Goal: Task Accomplishment & Management: Manage account settings

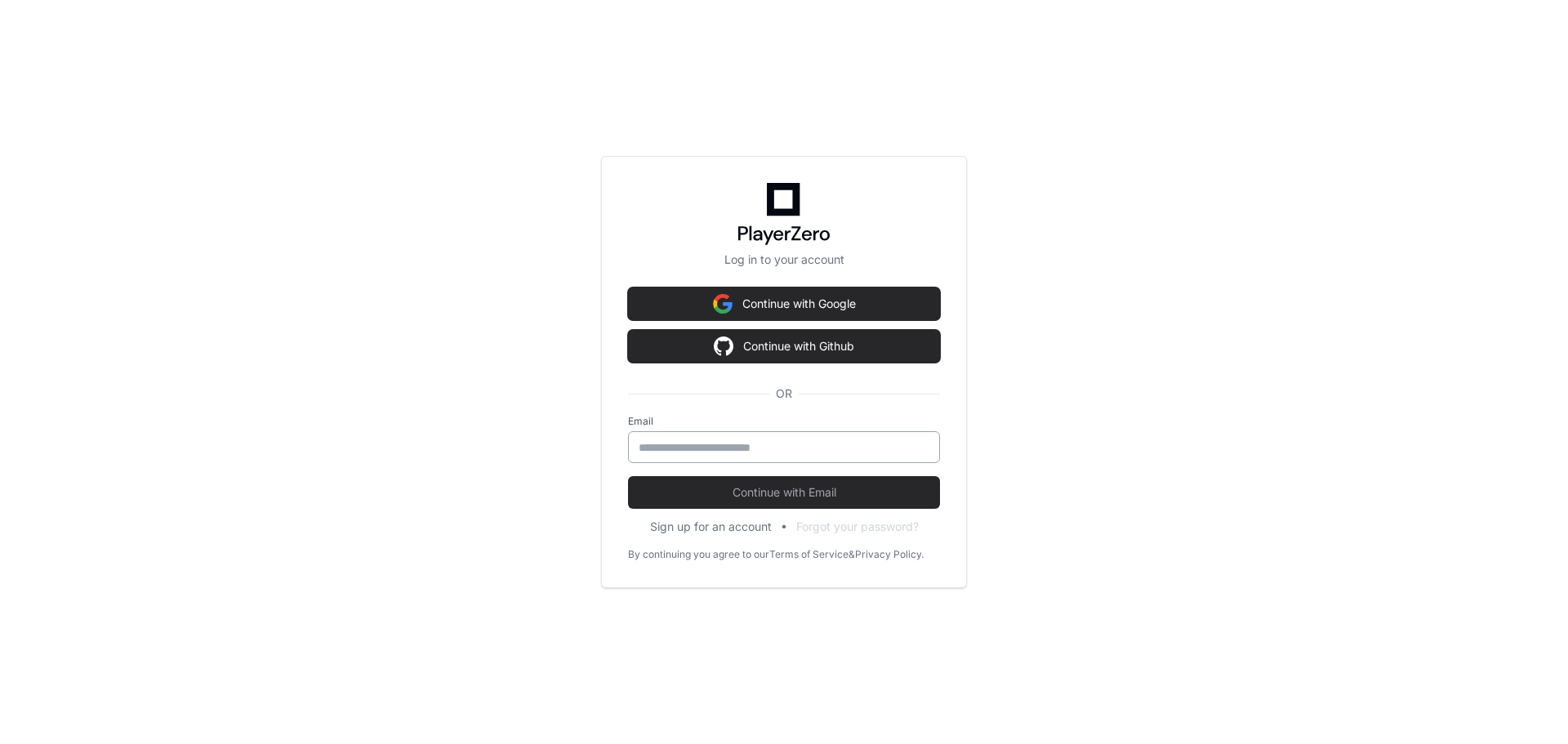
click at [896, 439] on input "email" at bounding box center [784, 448] width 291 height 17
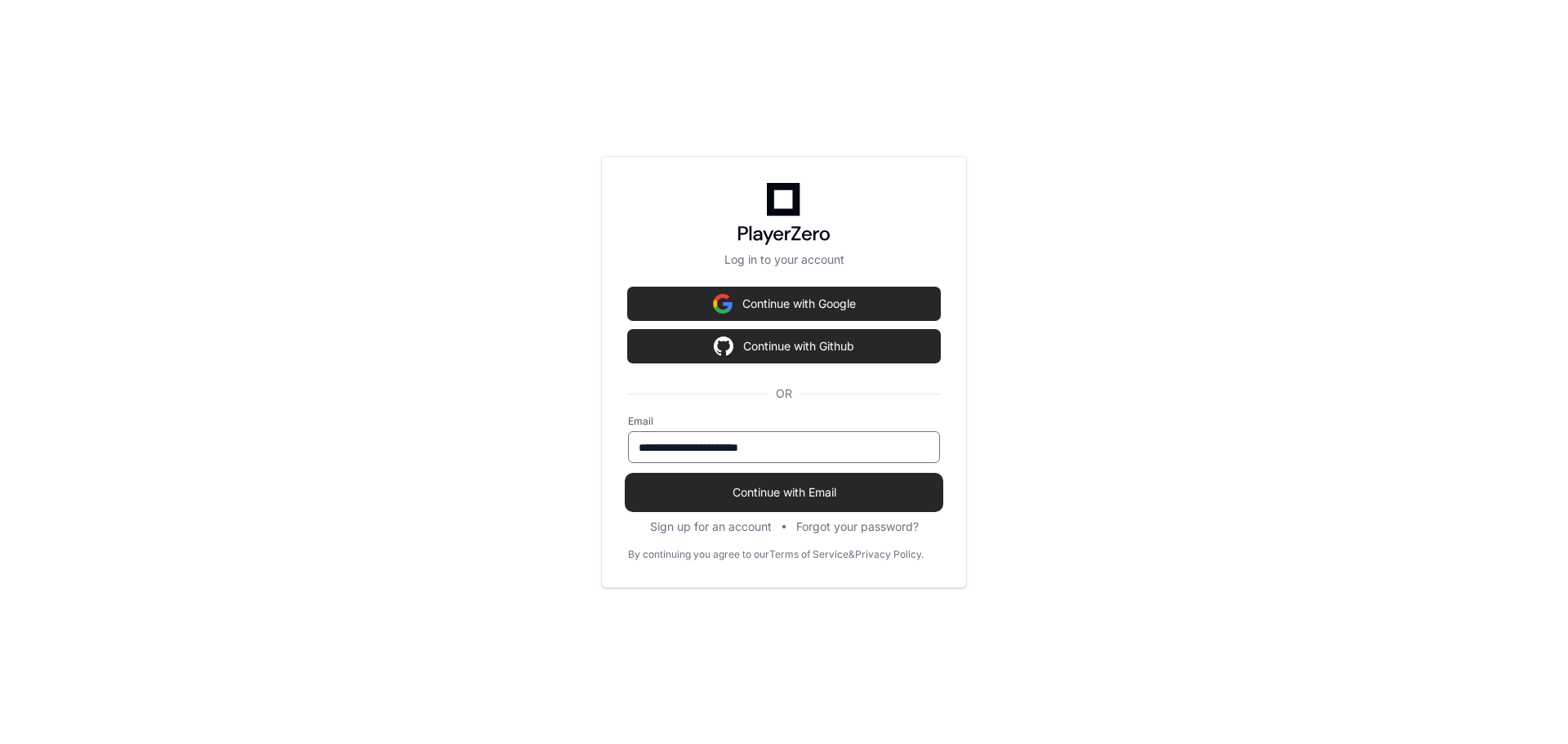
type input "**********"
click at [887, 479] on button "Continue with Email" at bounding box center [784, 492] width 312 height 32
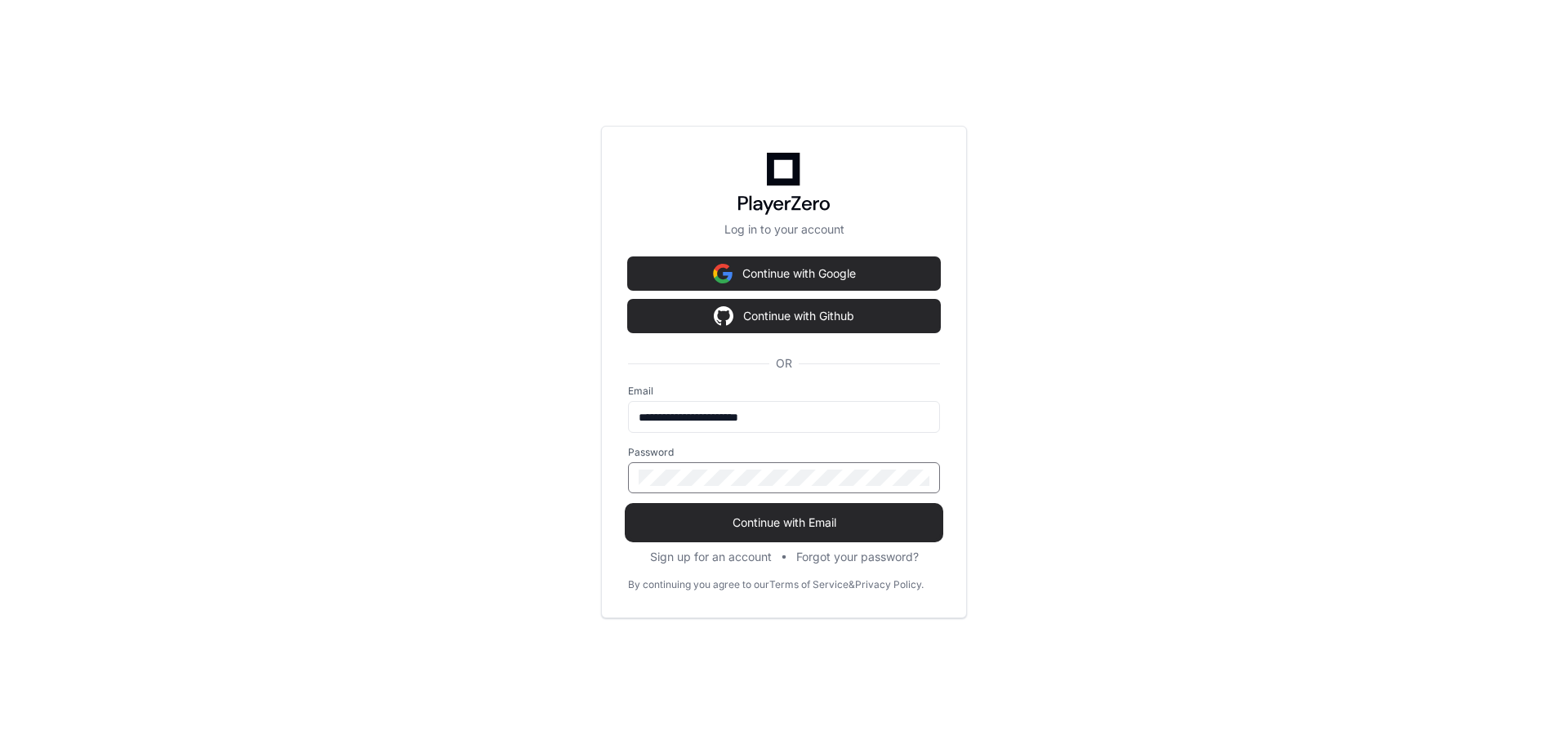
click at [628, 507] on button "Continue with Email" at bounding box center [784, 522] width 312 height 32
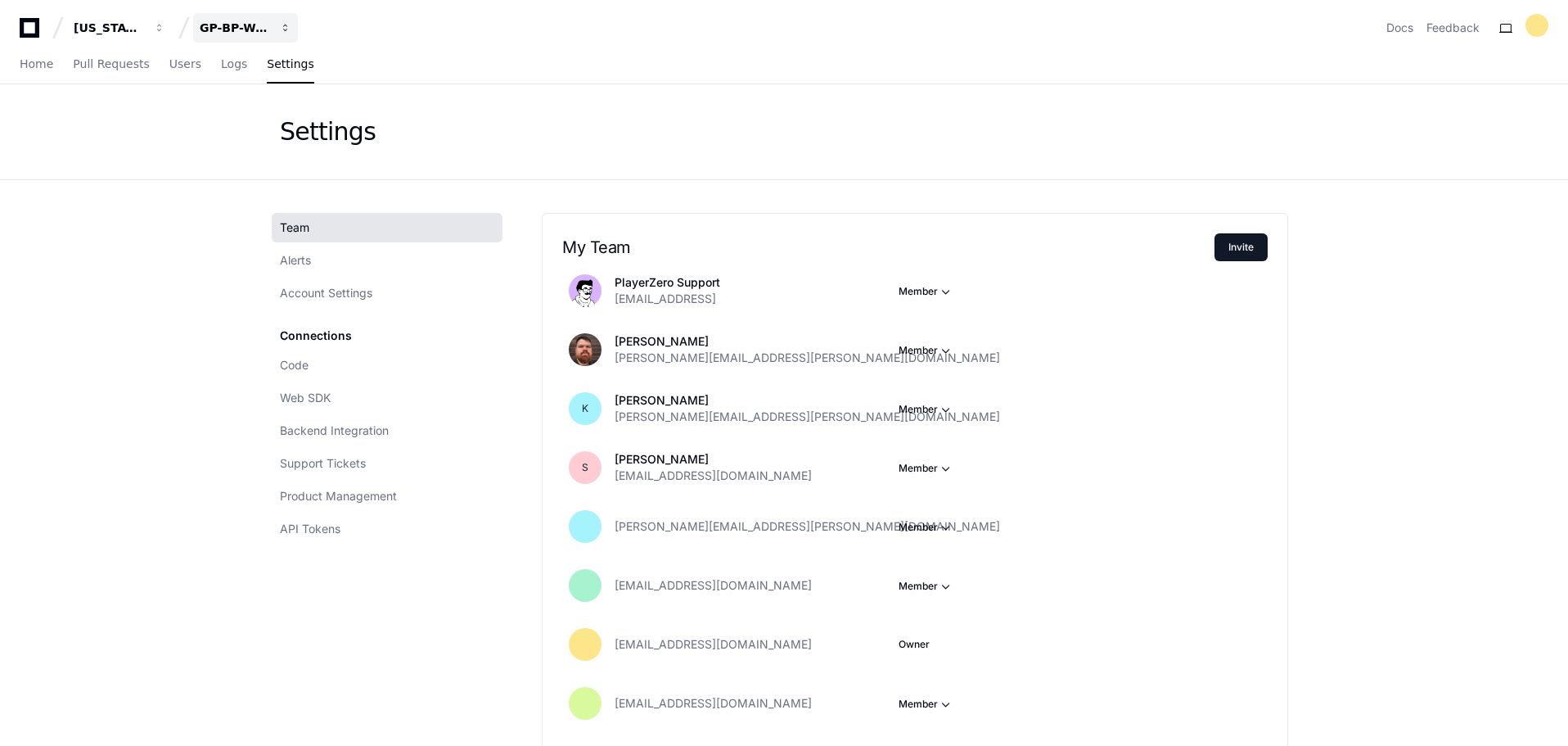
click at [166, 24] on span "button" at bounding box center [160, 28] width 12 height 12
click at [542, 45] on app-nav "[US_STATE] Pacific GP-BP-WoodProducts Projects Join or create a project G GP-BP…" at bounding box center [784, 42] width 1568 height 84
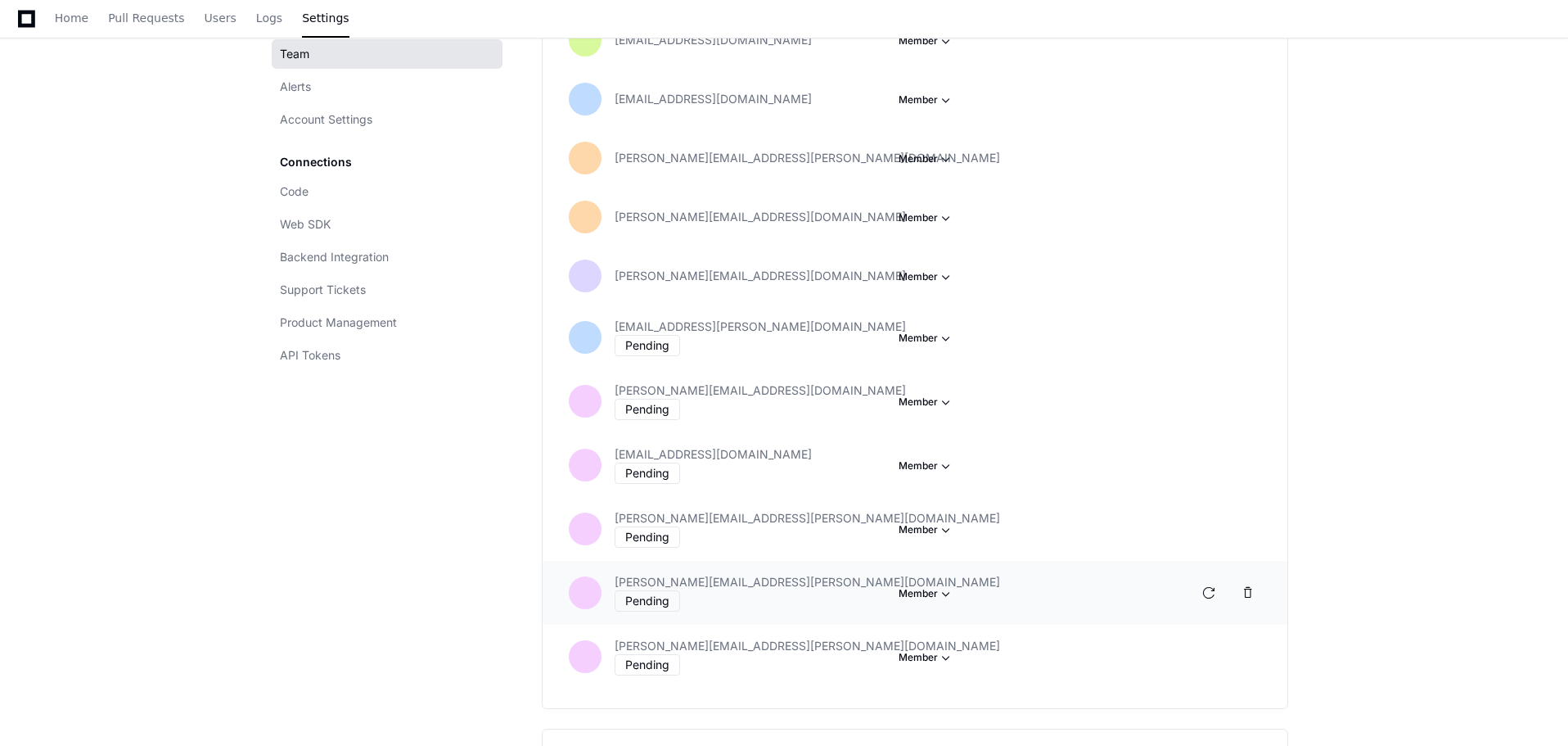
scroll to position [737, 0]
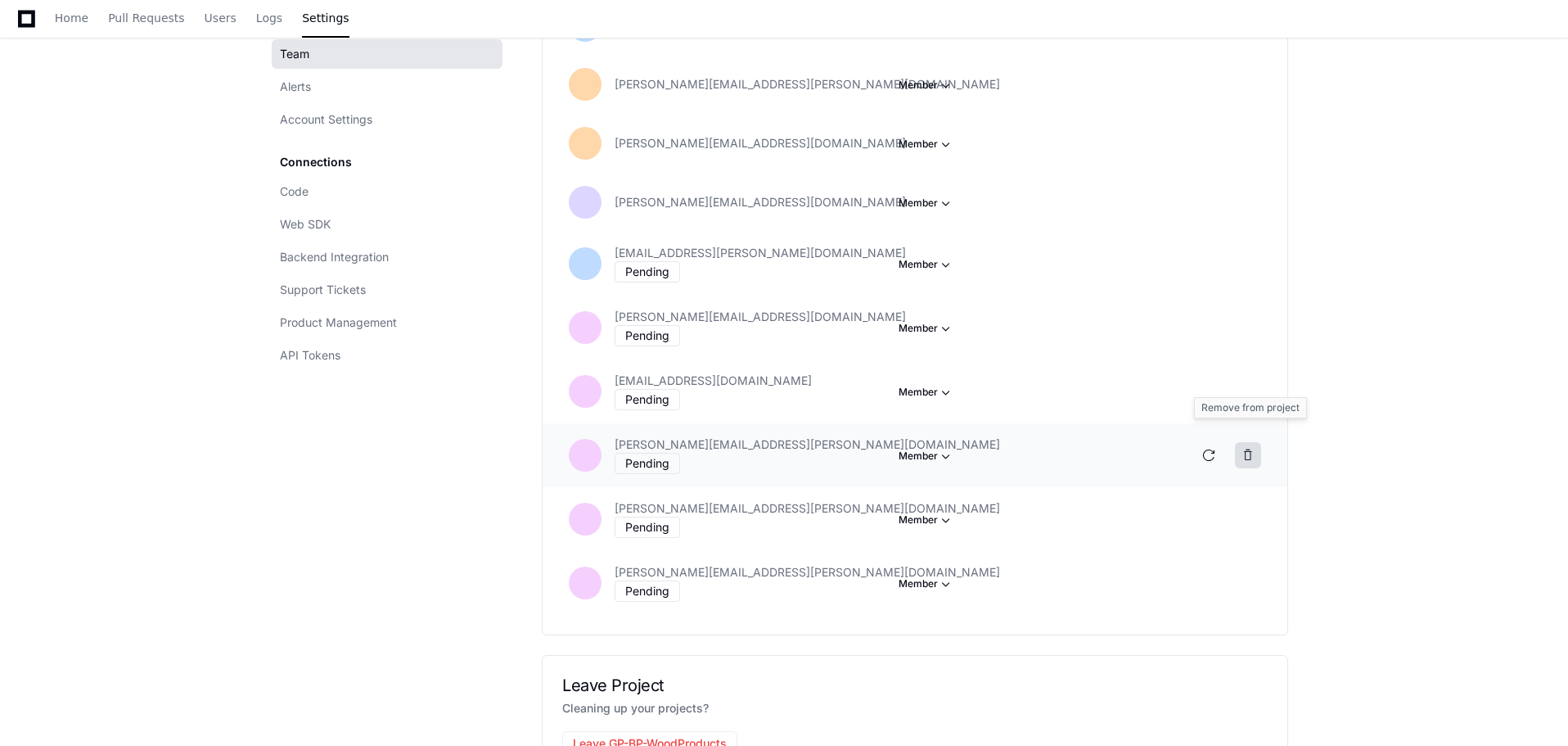
click at [1250, 449] on span at bounding box center [1248, 455] width 13 height 13
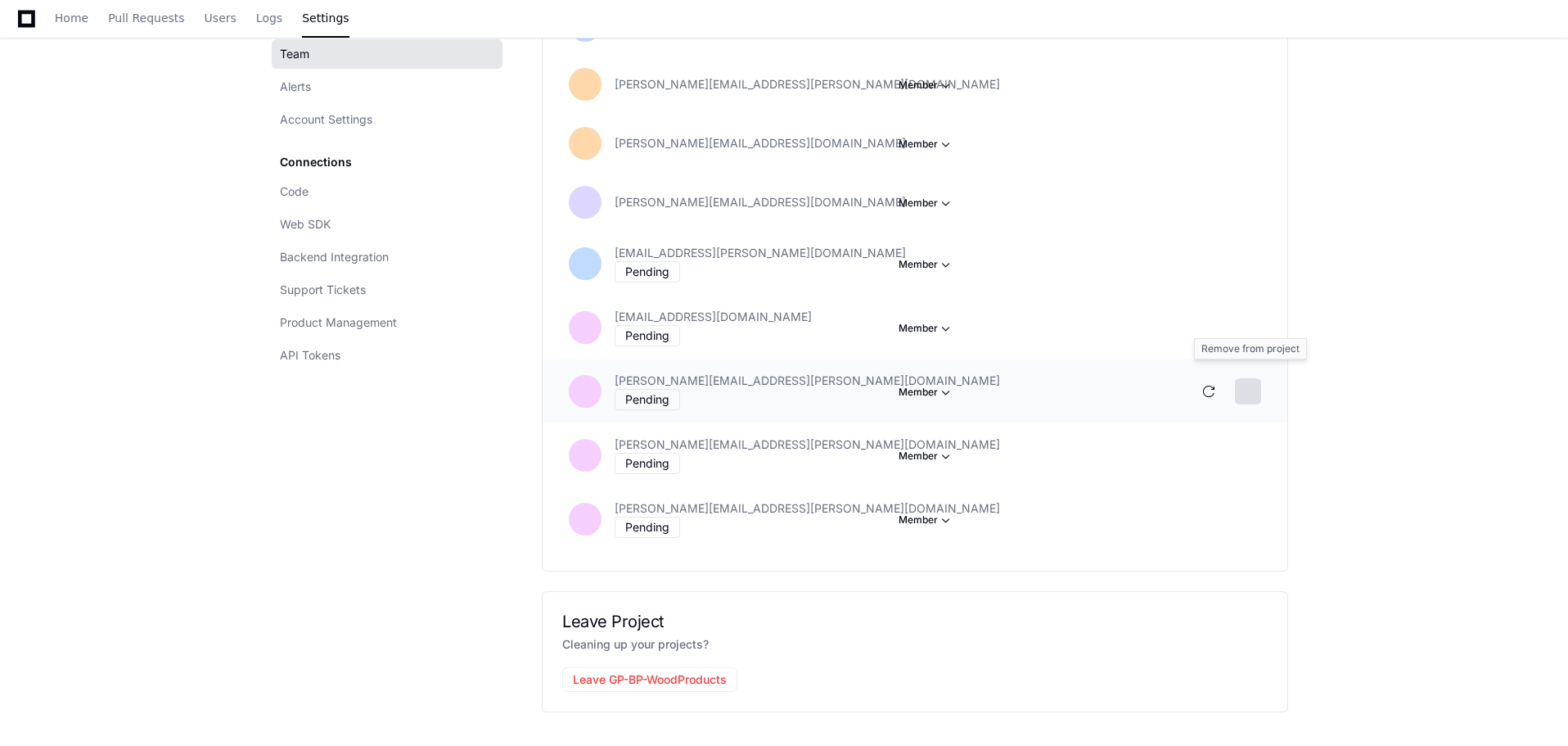
click at [1249, 379] on button at bounding box center [1248, 390] width 26 height 26
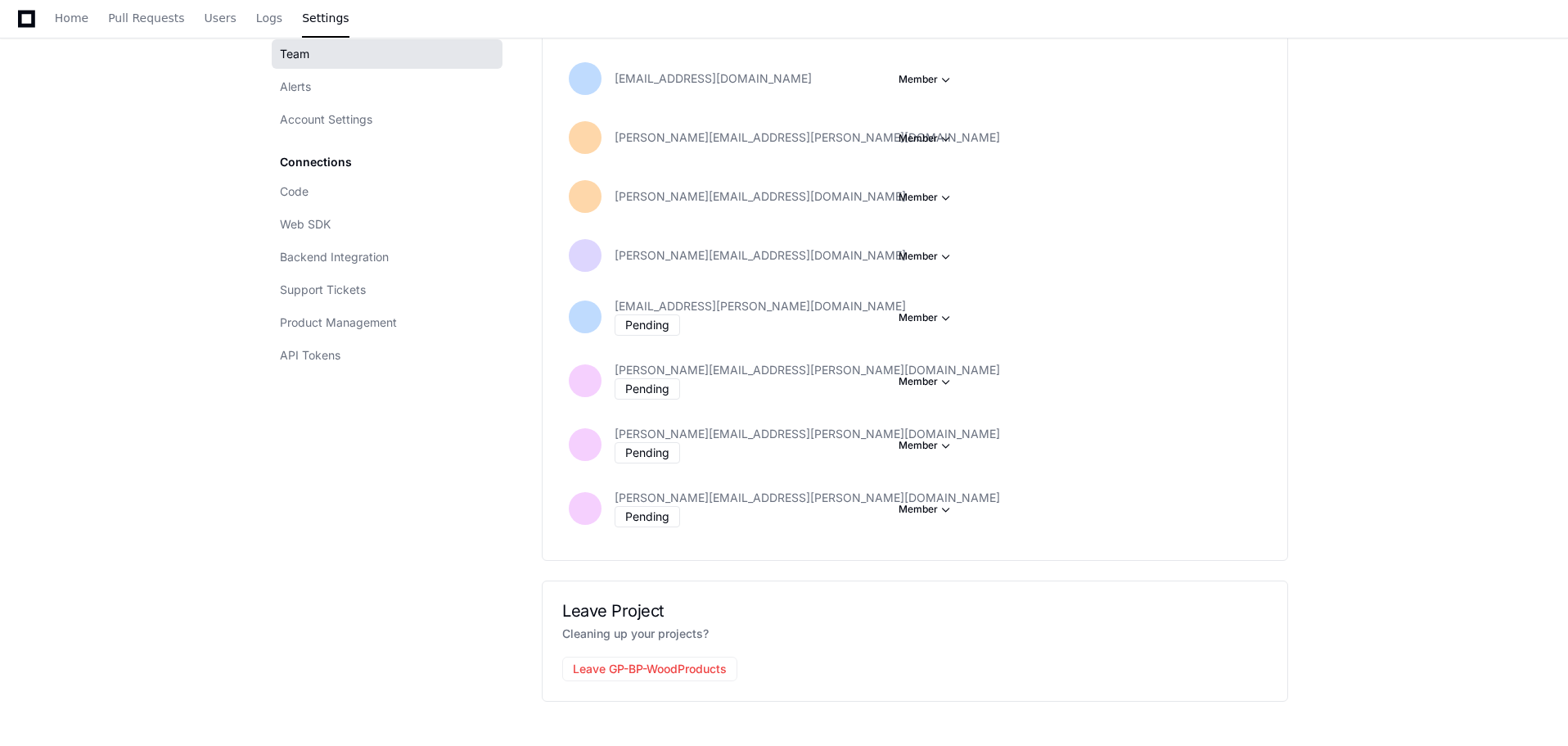
scroll to position [573, 0]
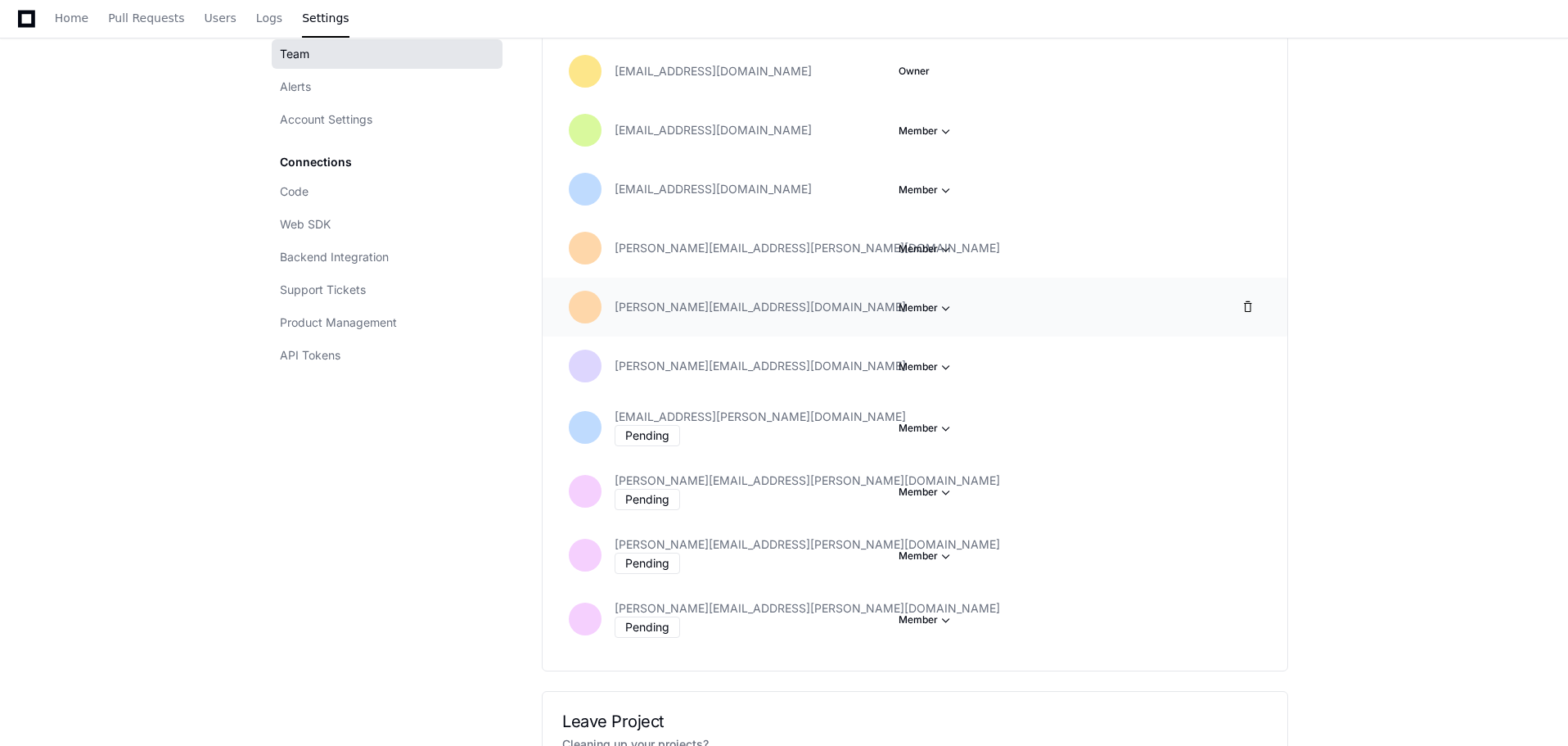
click at [950, 308] on span "button" at bounding box center [946, 308] width 17 height 17
click at [1250, 311] on span at bounding box center [1248, 307] width 13 height 13
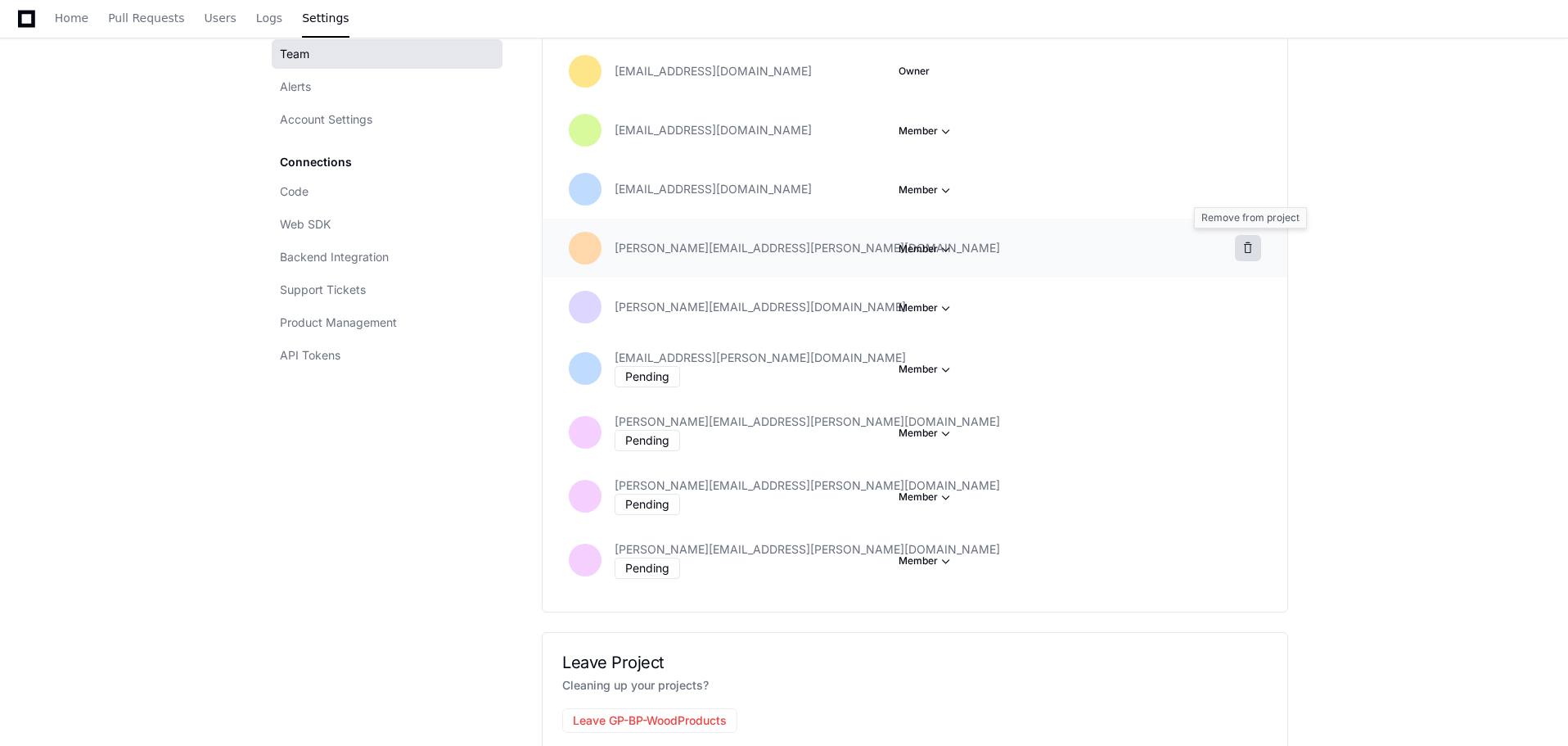
click at [1247, 247] on span at bounding box center [1248, 248] width 13 height 13
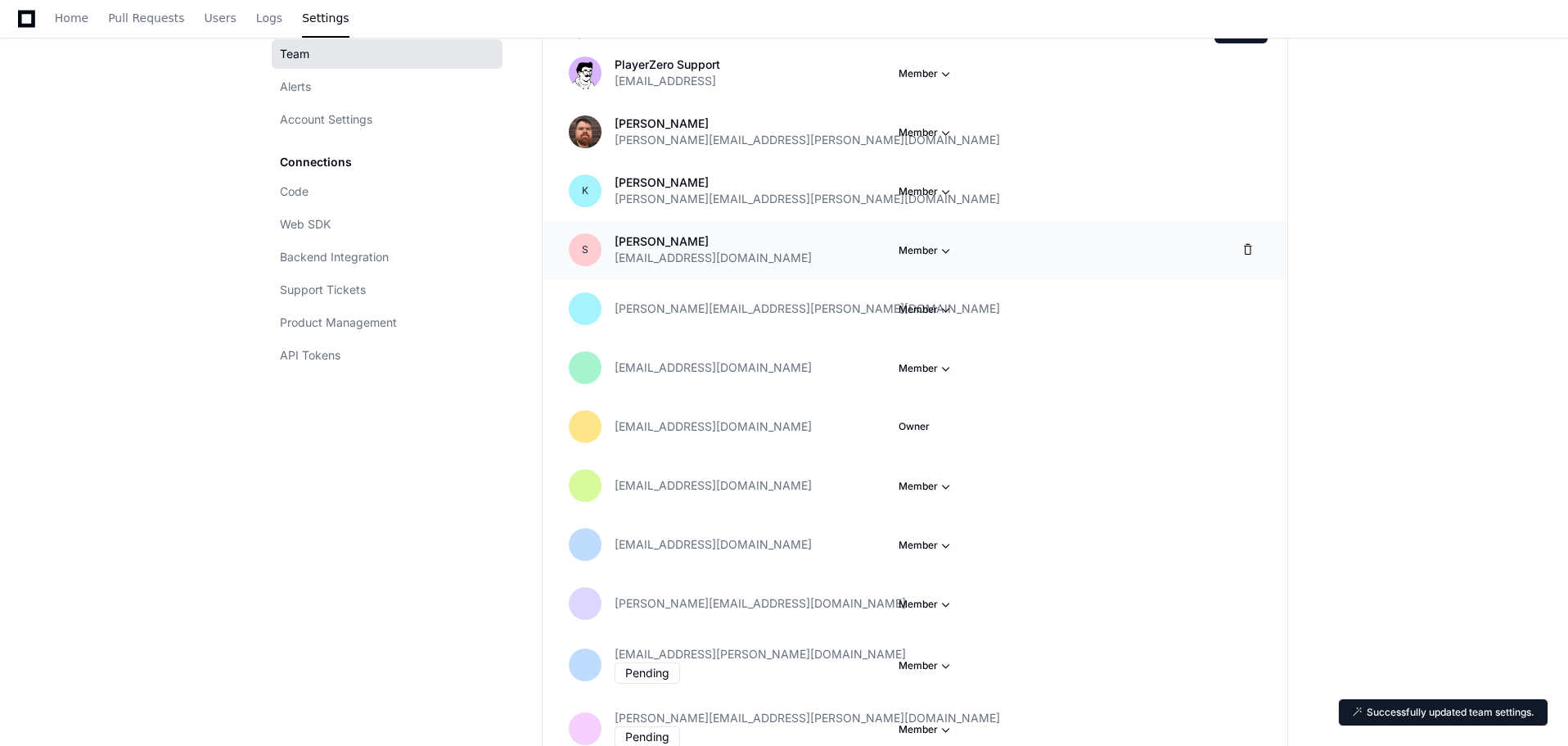
scroll to position [164, 0]
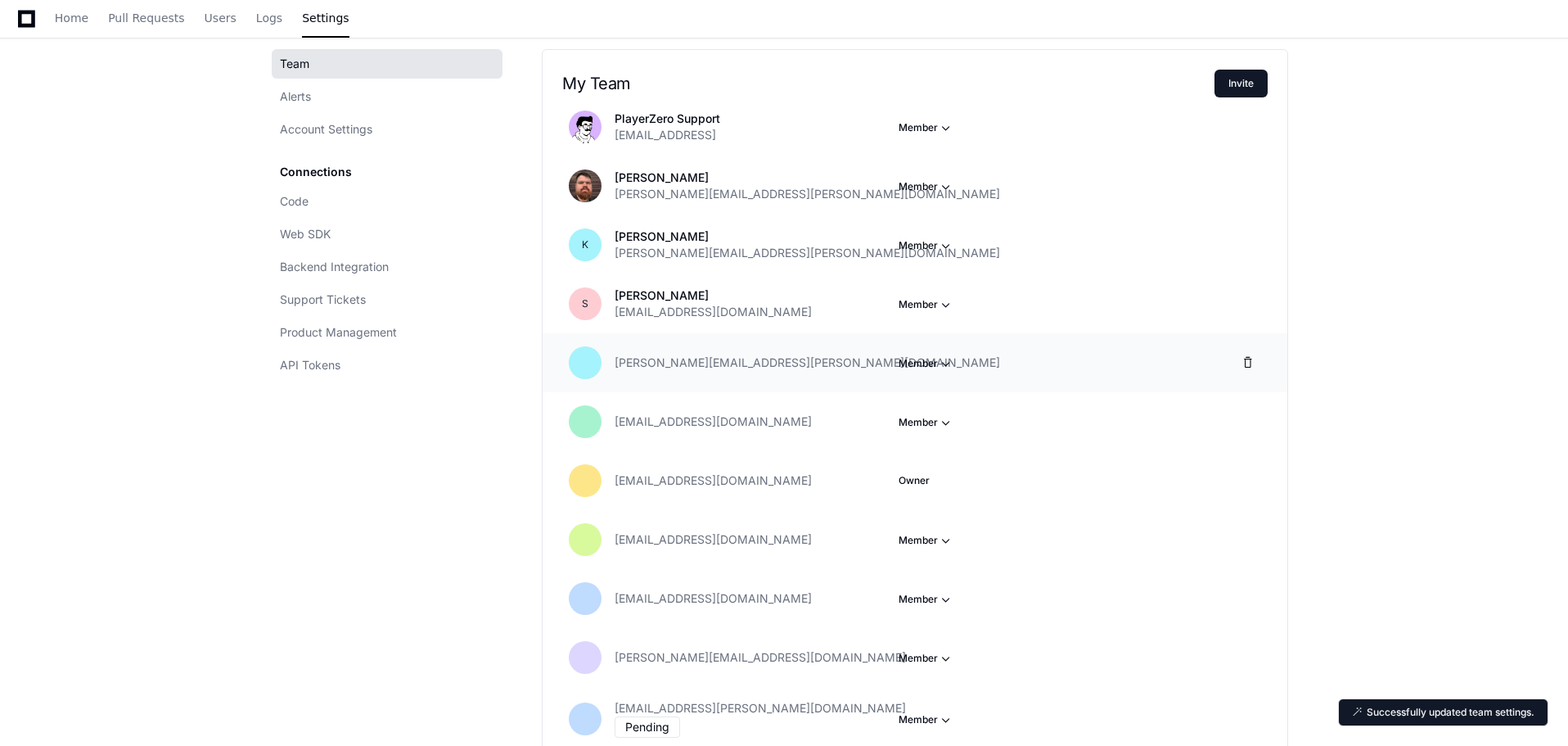
click at [951, 136] on span "button" at bounding box center [946, 128] width 17 height 17
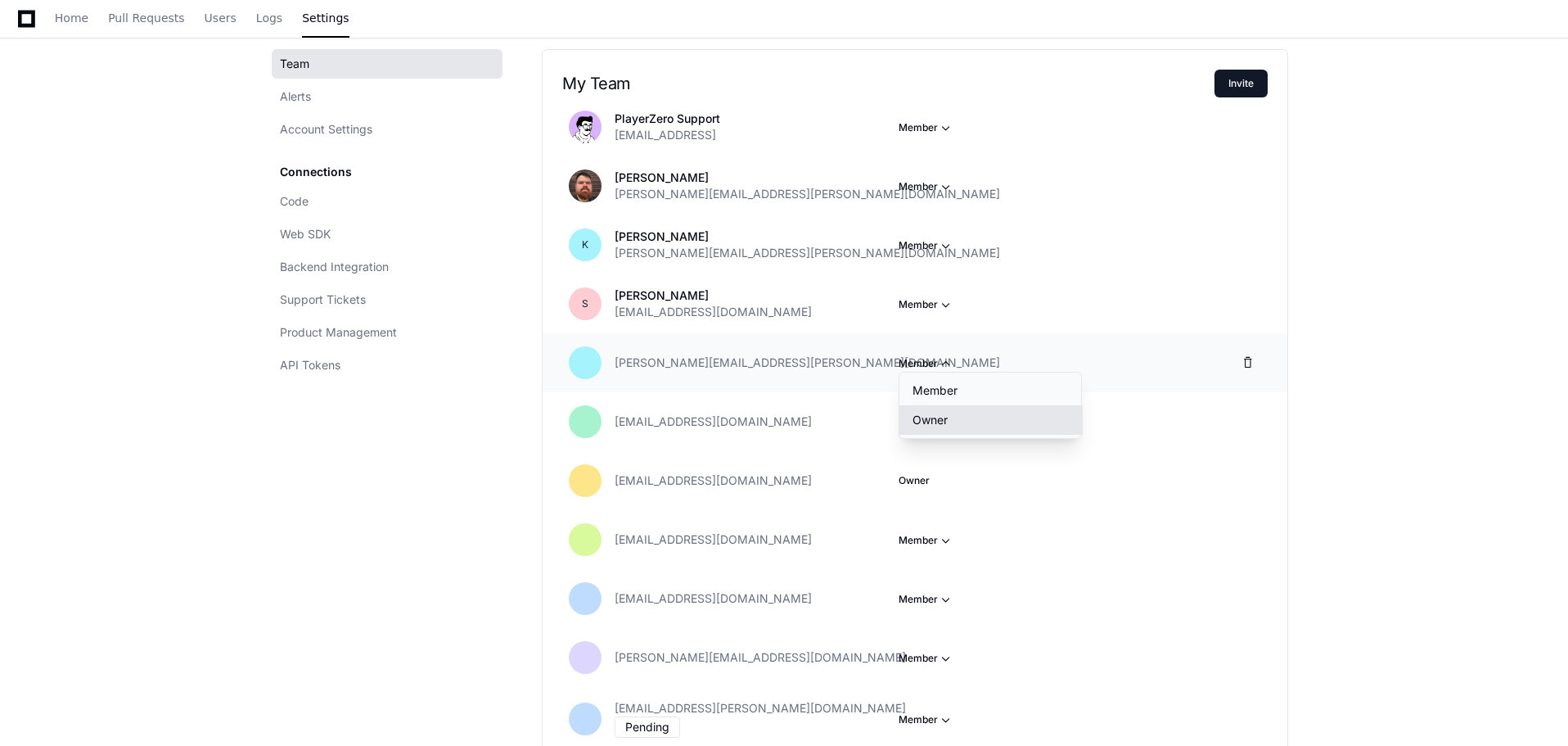
click at [927, 419] on button "Owner" at bounding box center [990, 420] width 183 height 29
click at [949, 136] on span "button" at bounding box center [946, 128] width 17 height 17
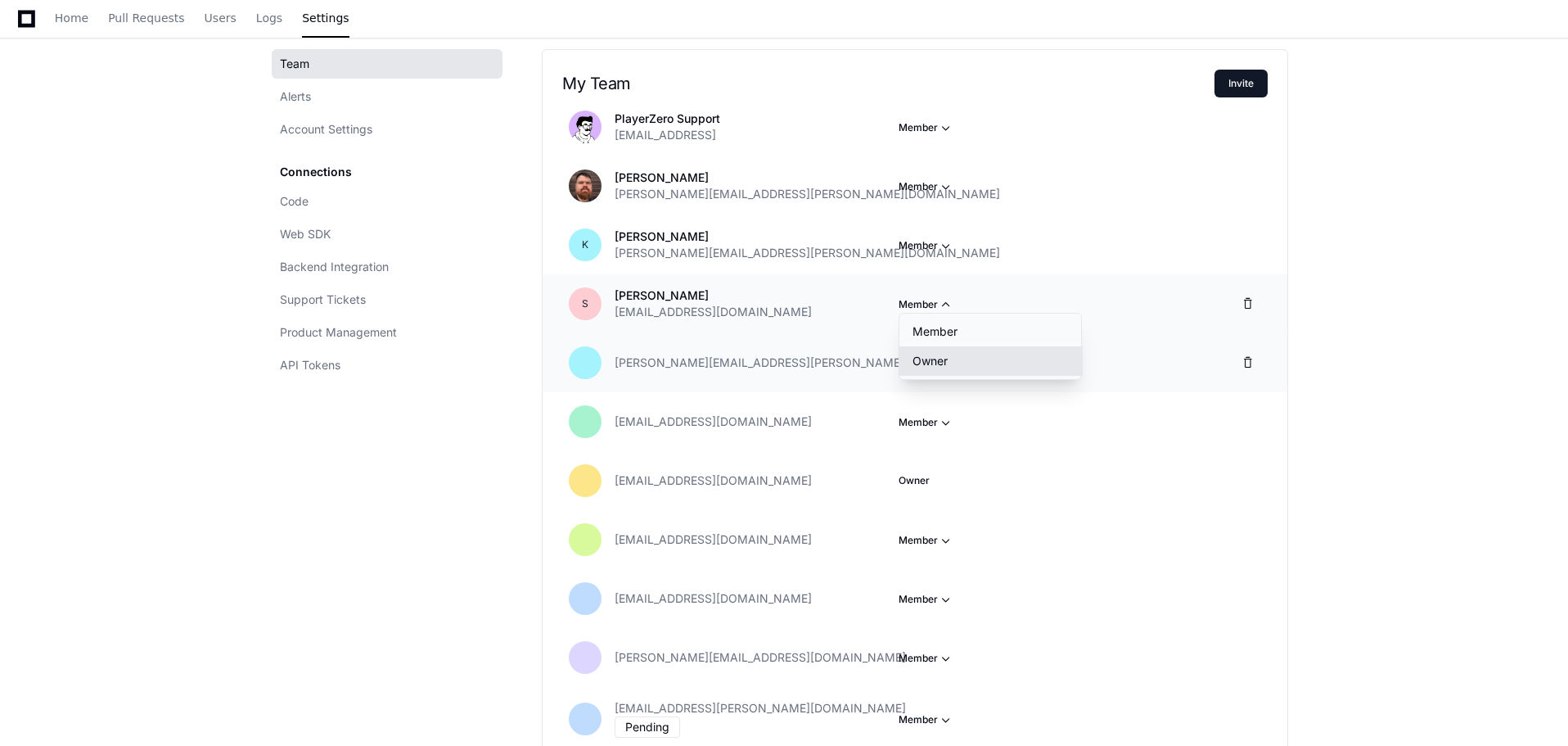
click at [931, 370] on button "Owner" at bounding box center [990, 361] width 183 height 29
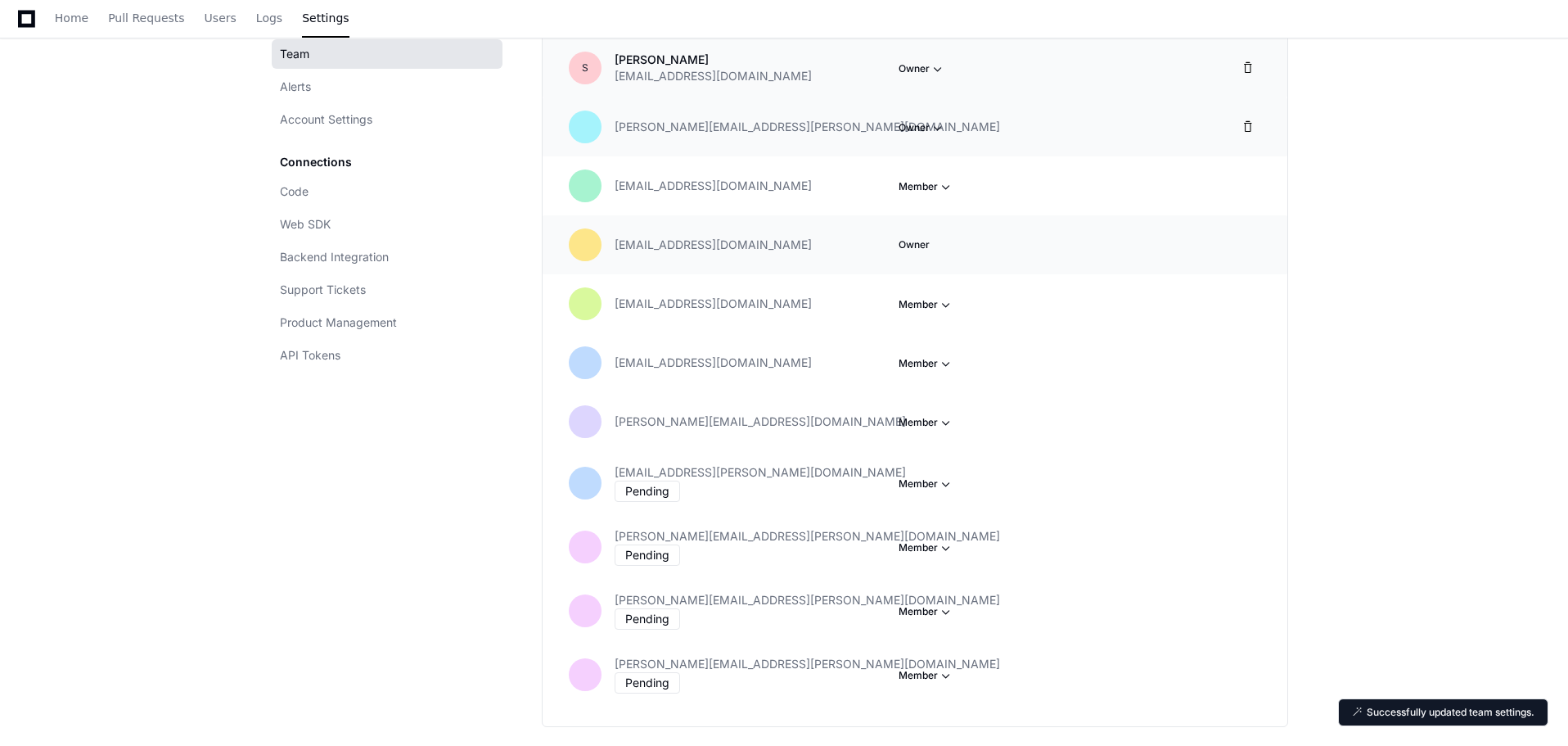
scroll to position [410, 0]
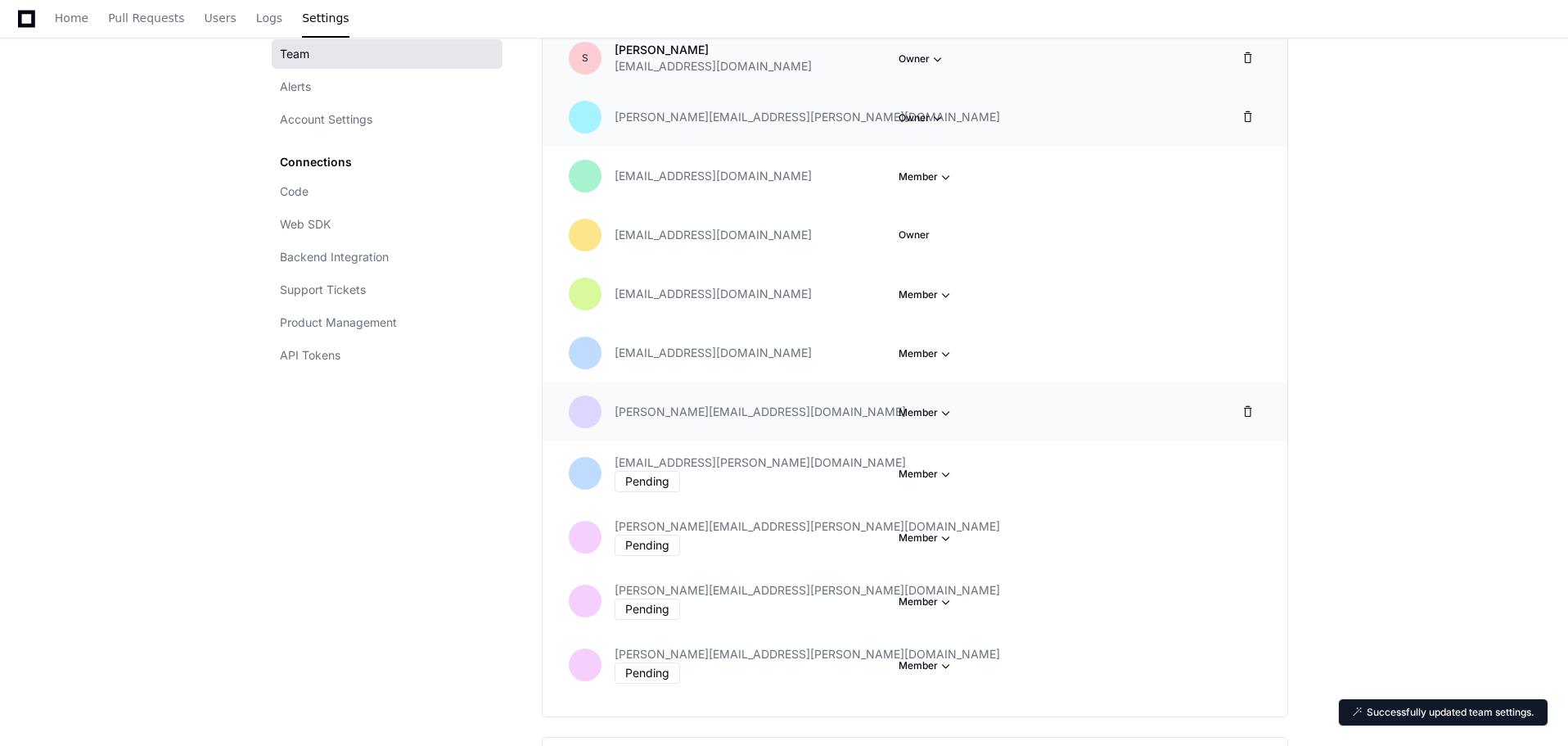
click at [937, 466] on button "Owner" at bounding box center [990, 469] width 183 height 29
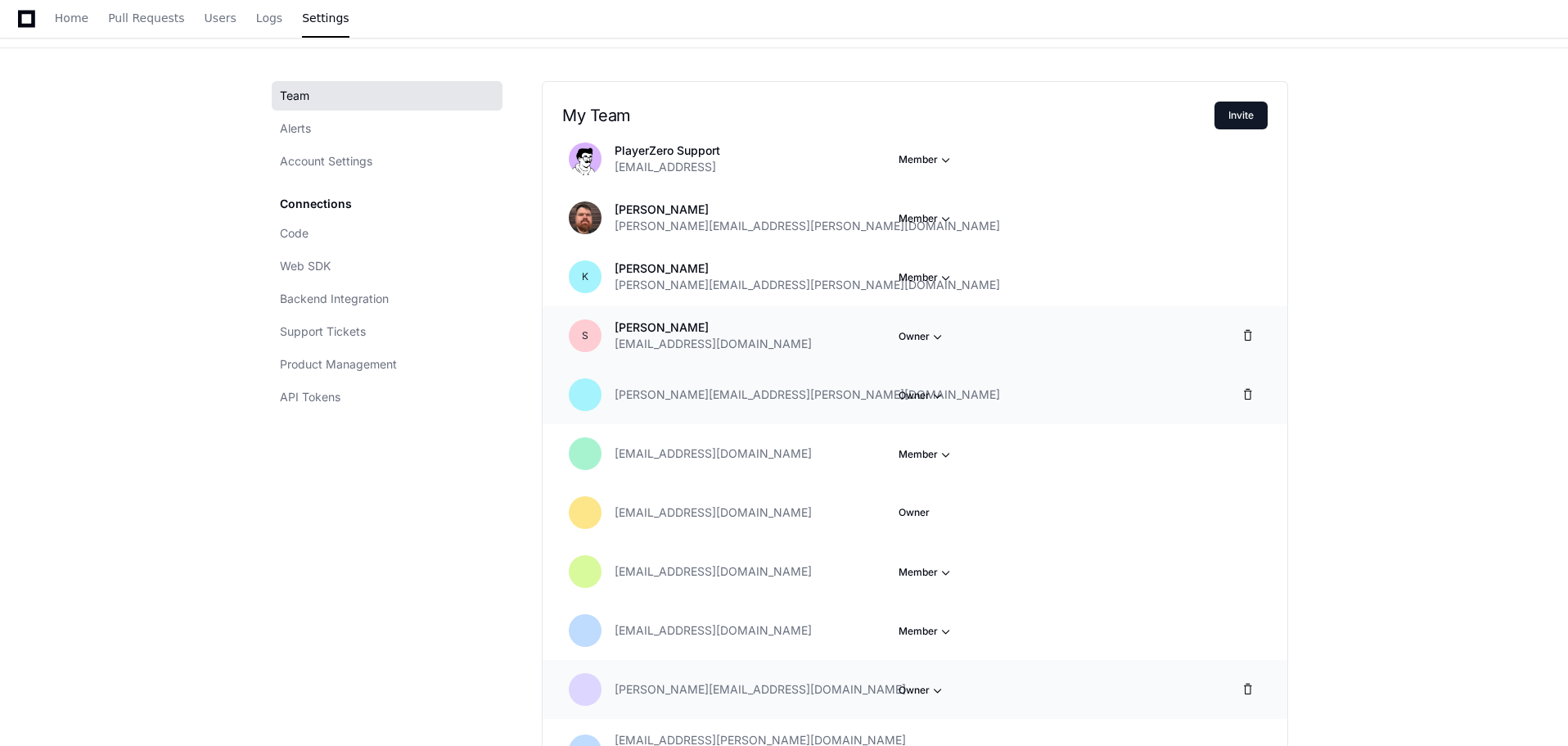
scroll to position [82, 0]
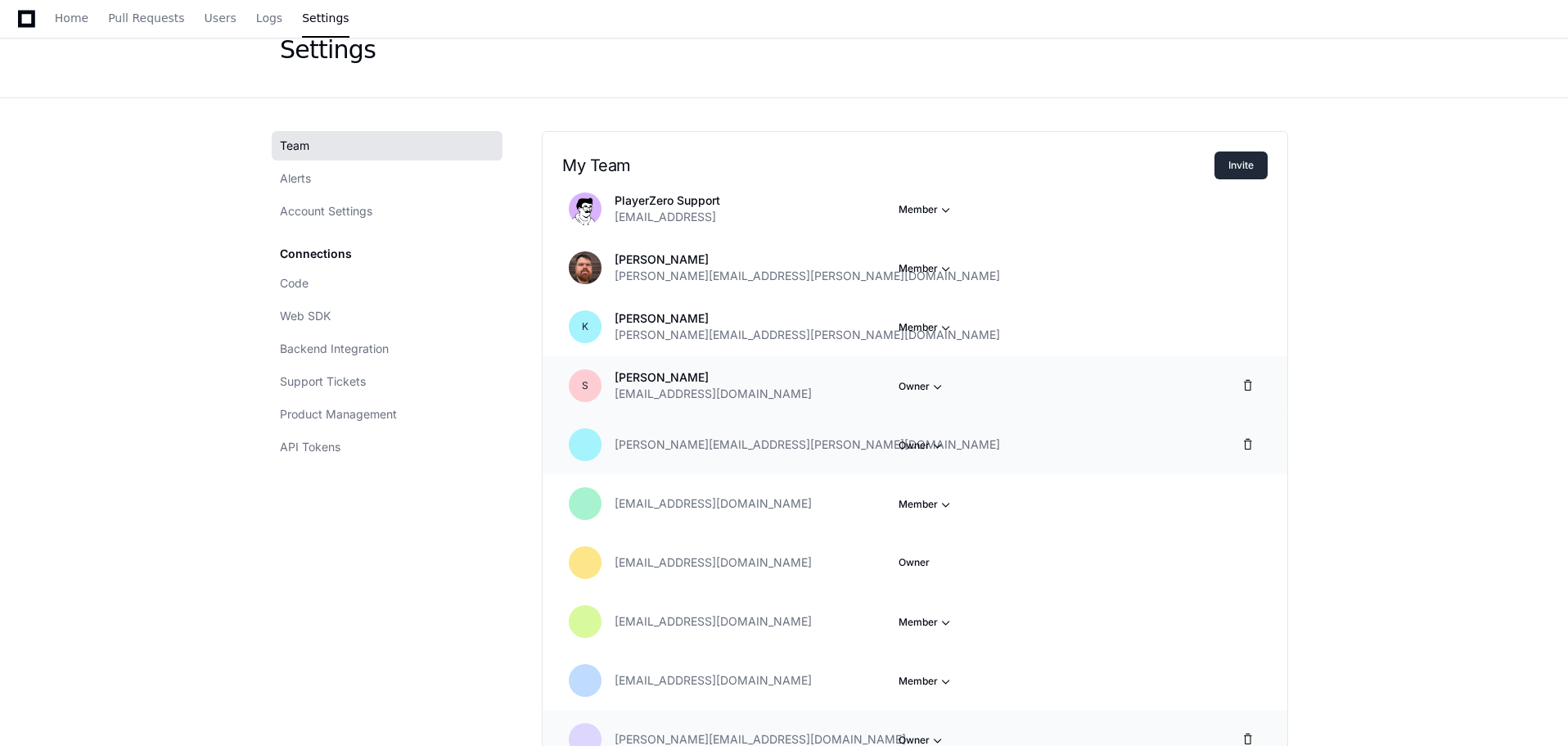
click at [1246, 162] on button "Invite" at bounding box center [1241, 165] width 53 height 27
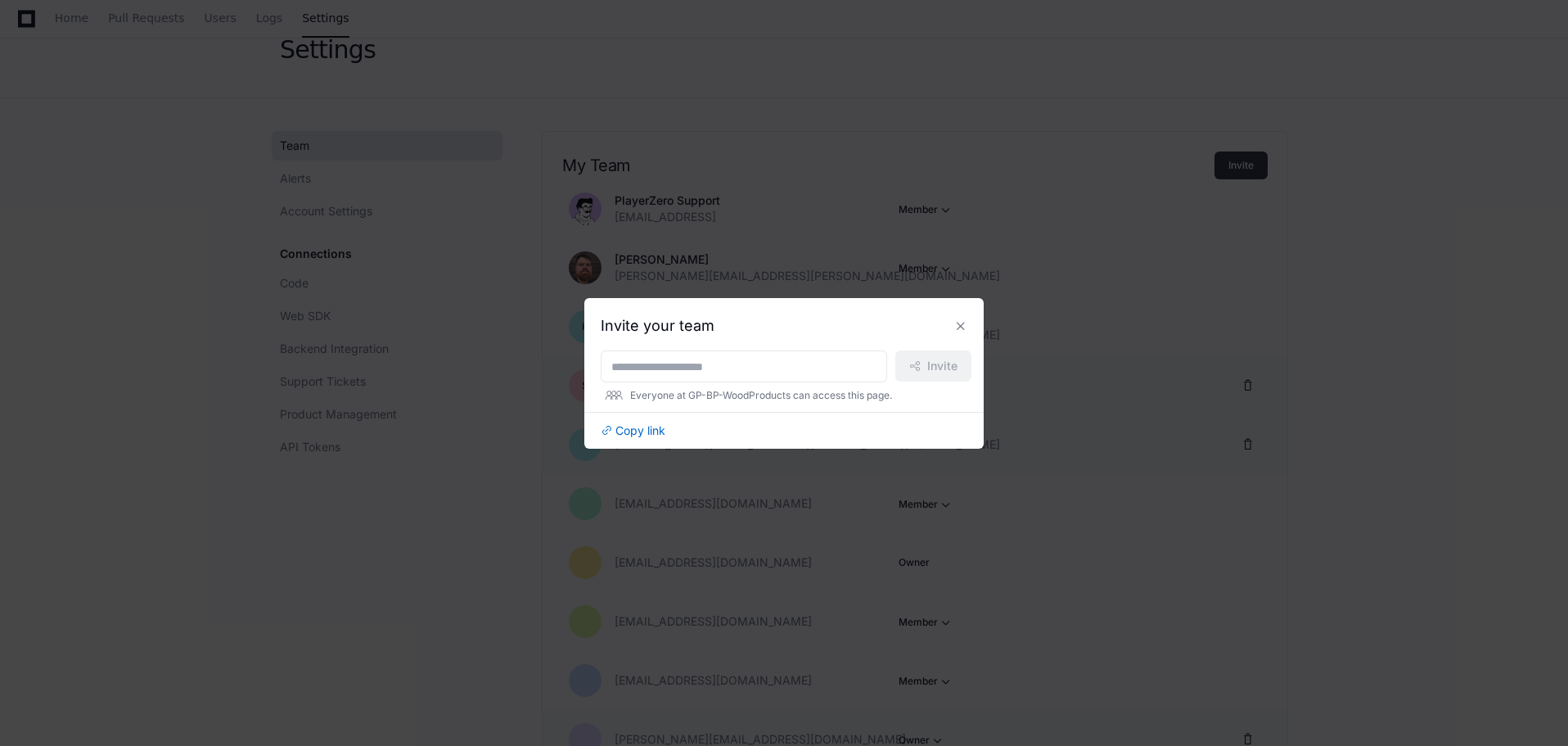
scroll to position [0, 0]
click at [733, 369] on input at bounding box center [743, 367] width 265 height 17
paste input "**********"
click at [849, 361] on input "**********" at bounding box center [743, 367] width 265 height 17
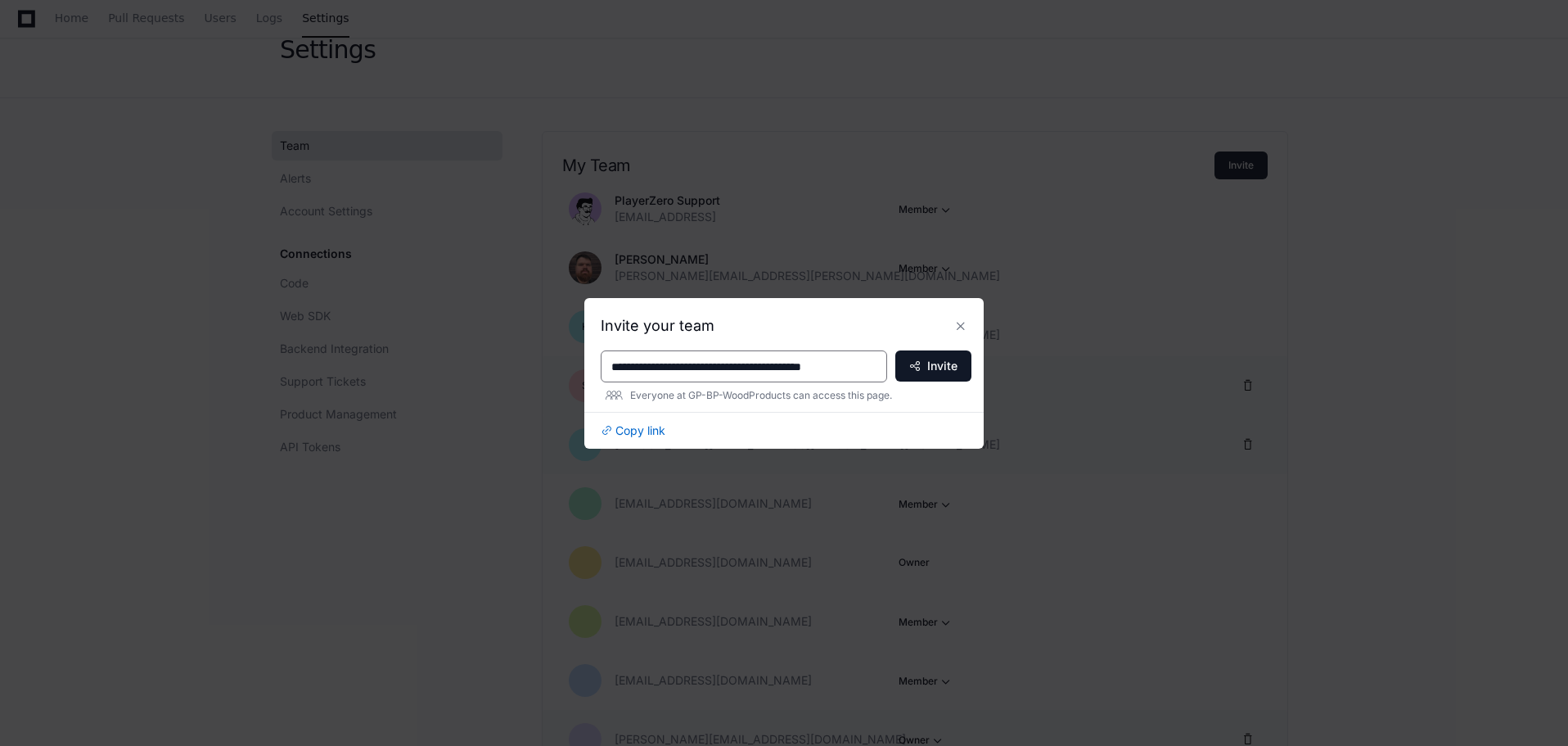
scroll to position [0, 48]
paste input "**********"
type input "**********"
click at [940, 371] on span "Invite" at bounding box center [942, 366] width 30 height 17
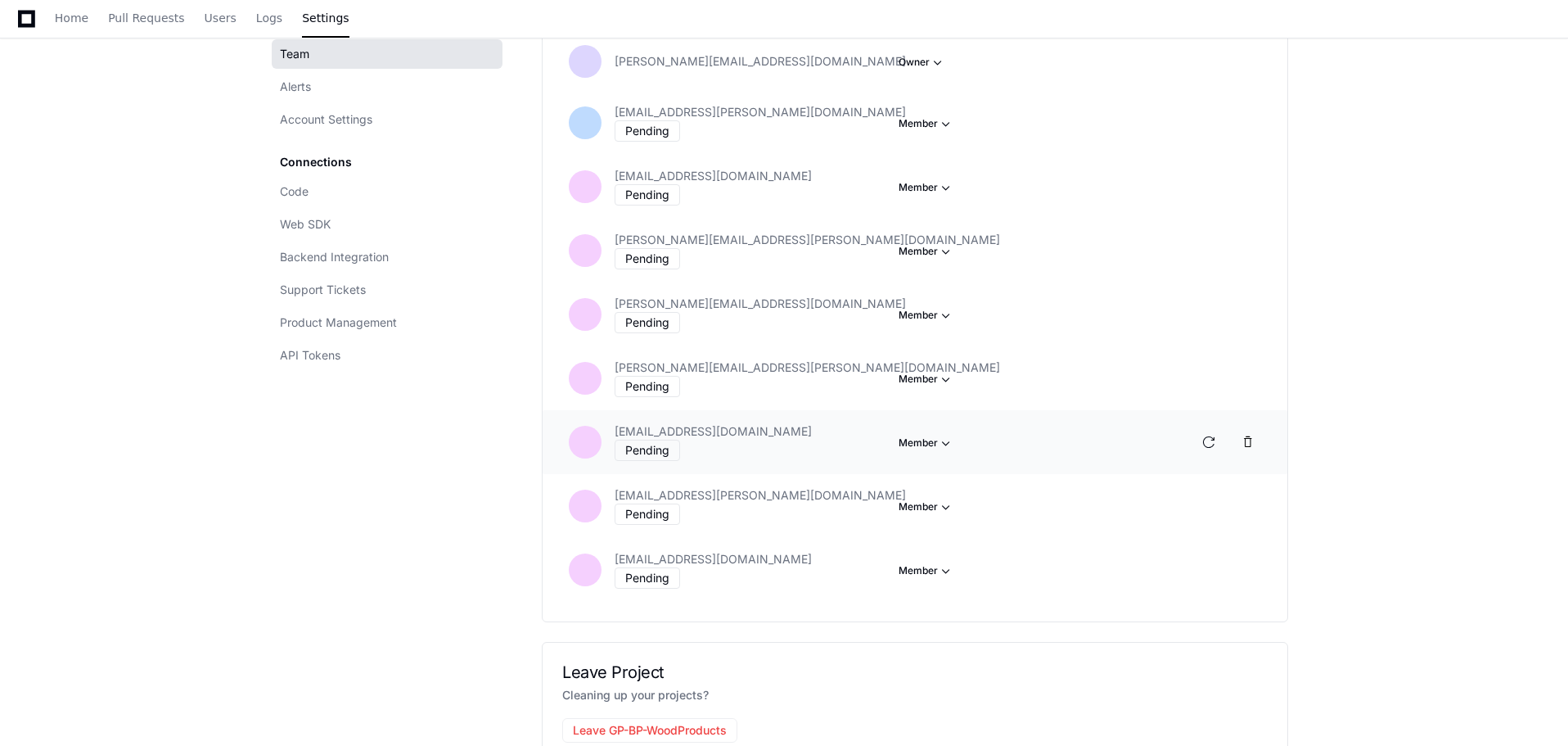
scroll to position [722, 0]
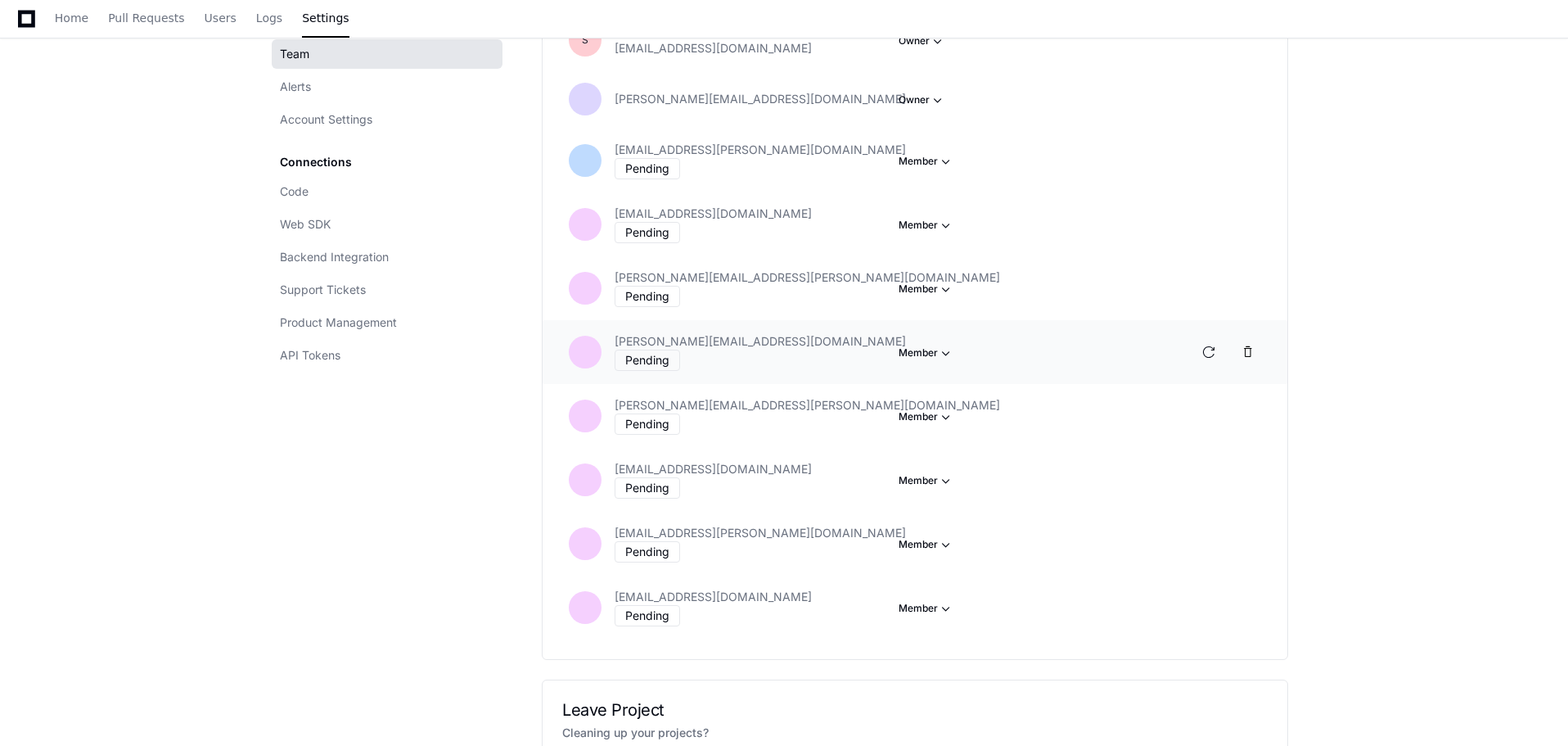
click at [945, 345] on span "button" at bounding box center [946, 353] width 17 height 17
click at [1250, 346] on span at bounding box center [1248, 352] width 13 height 13
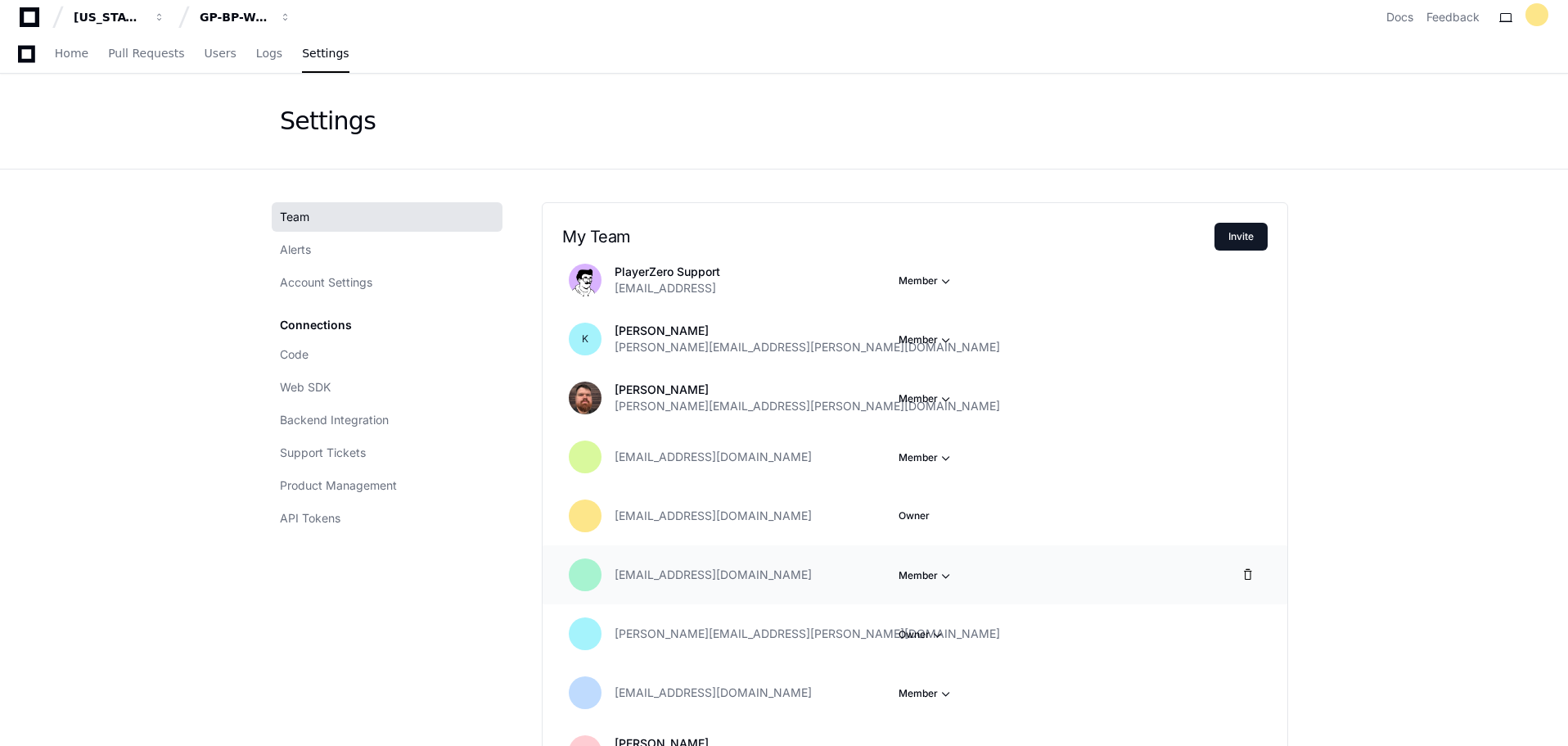
scroll to position [0, 0]
